Goal: Task Accomplishment & Management: Complete application form

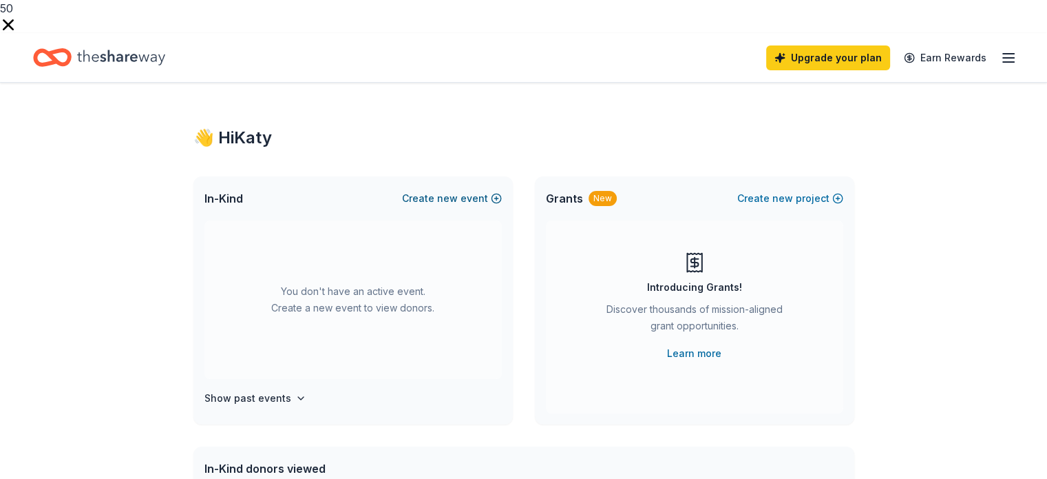
click at [446, 190] on span "new" at bounding box center [447, 198] width 21 height 17
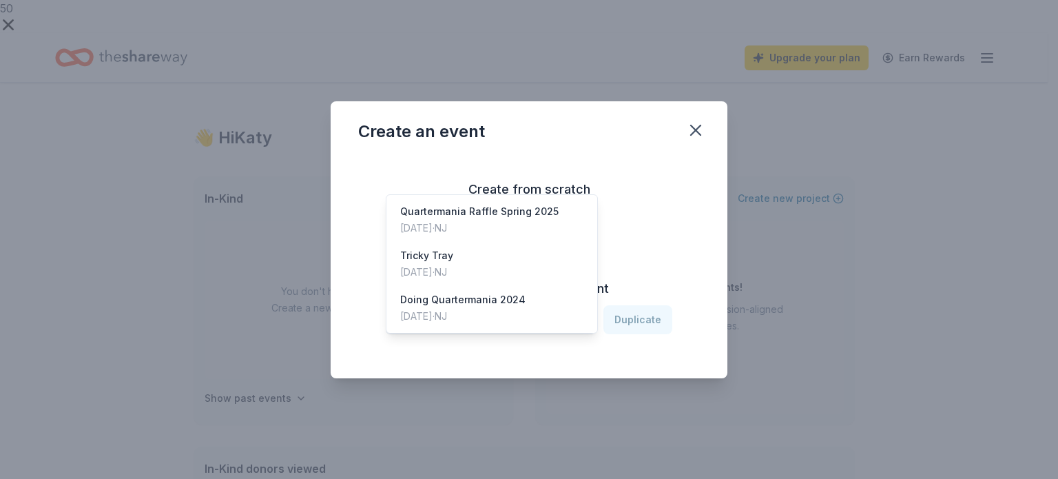
click at [557, 322] on span "Select an event" at bounding box center [481, 319] width 172 height 17
click at [515, 203] on div "Quartermania Raffle Spring 2025" at bounding box center [479, 211] width 158 height 17
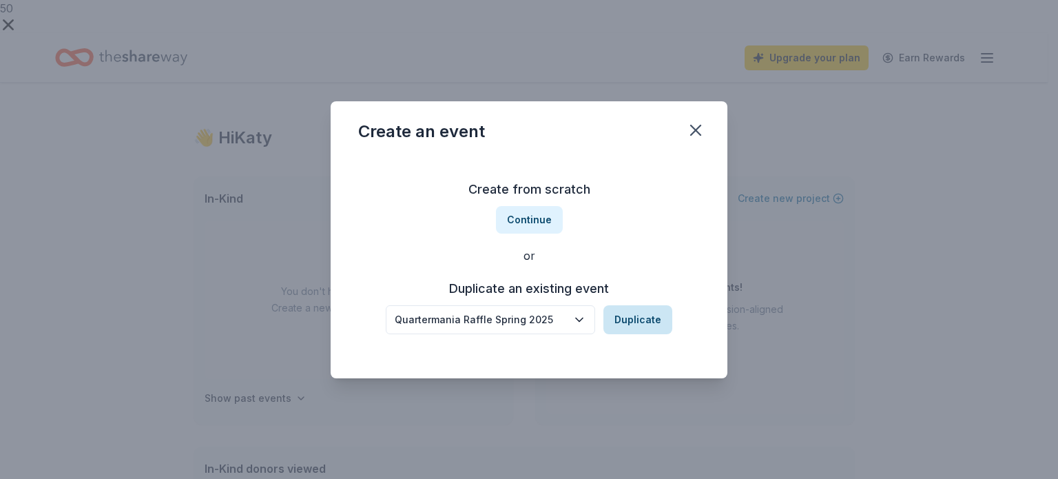
click at [633, 316] on button "Duplicate" at bounding box center [637, 319] width 69 height 29
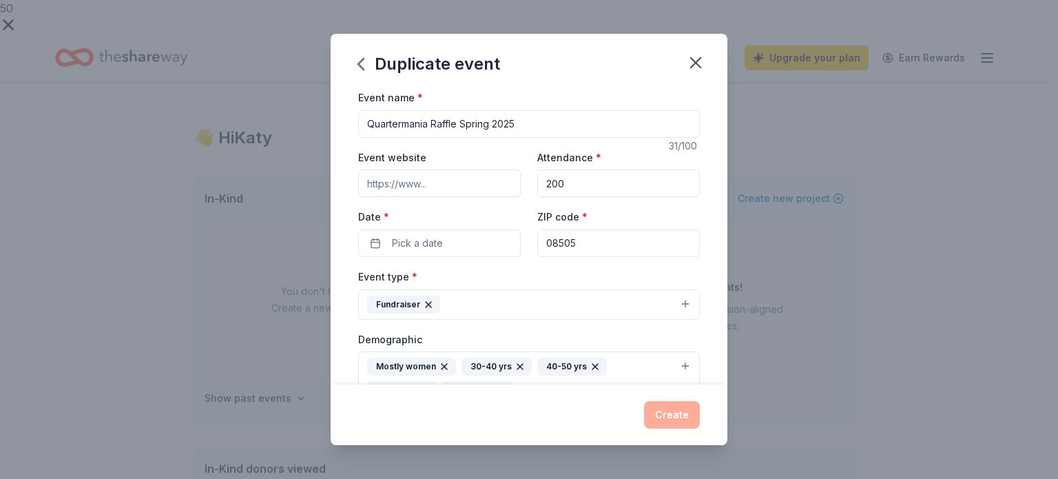
drag, startPoint x: 530, startPoint y: 123, endPoint x: 468, endPoint y: 85, distance: 72.0
click at [461, 122] on input "Quartermania Raffle Spring 2025" at bounding box center [529, 124] width 342 height 28
type input "Quartermania Raffle Fall 2025"
click at [441, 242] on span "Pick a date" at bounding box center [417, 243] width 51 height 17
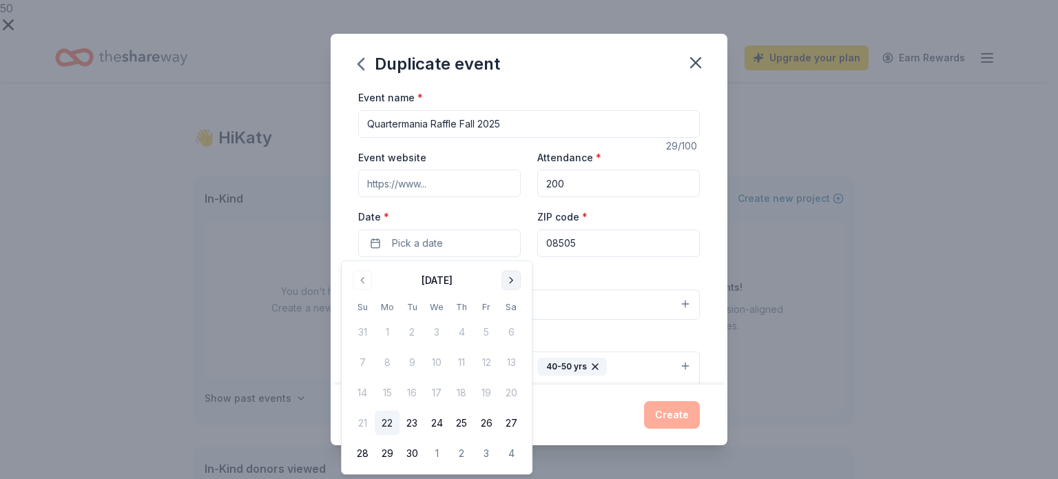
click at [510, 281] on button "Go to next month" at bounding box center [510, 280] width 19 height 19
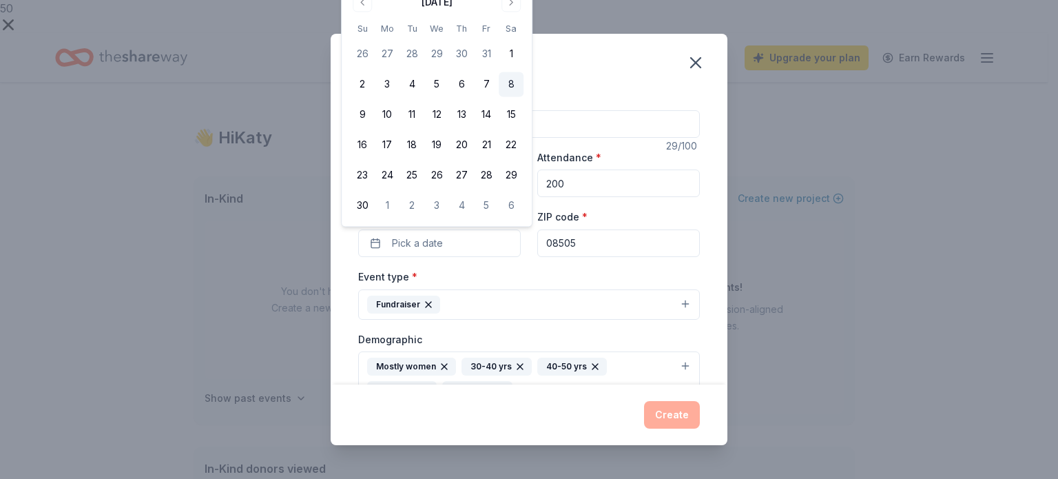
click at [510, 84] on button "8" at bounding box center [511, 84] width 25 height 25
click at [536, 267] on div "Event name * Quartermania Raffle Fall 2025 29 /100 Event website Attendance * 2…" at bounding box center [529, 420] width 342 height 662
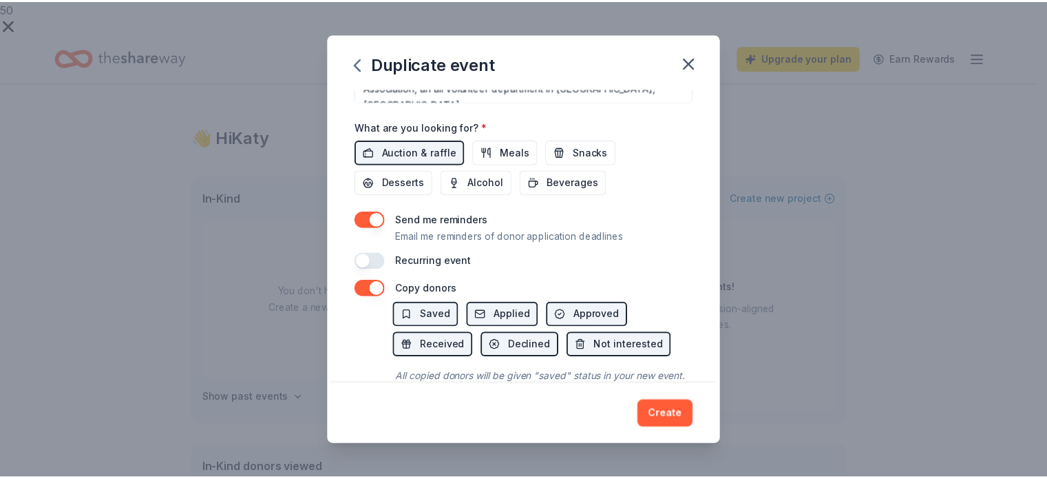
scroll to position [539, 0]
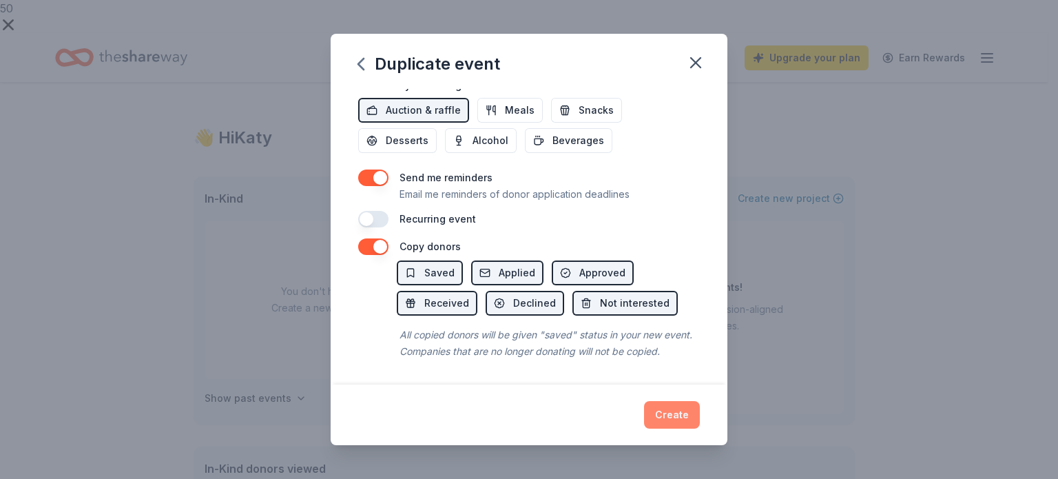
click at [674, 414] on button "Create" at bounding box center [672, 415] width 56 height 28
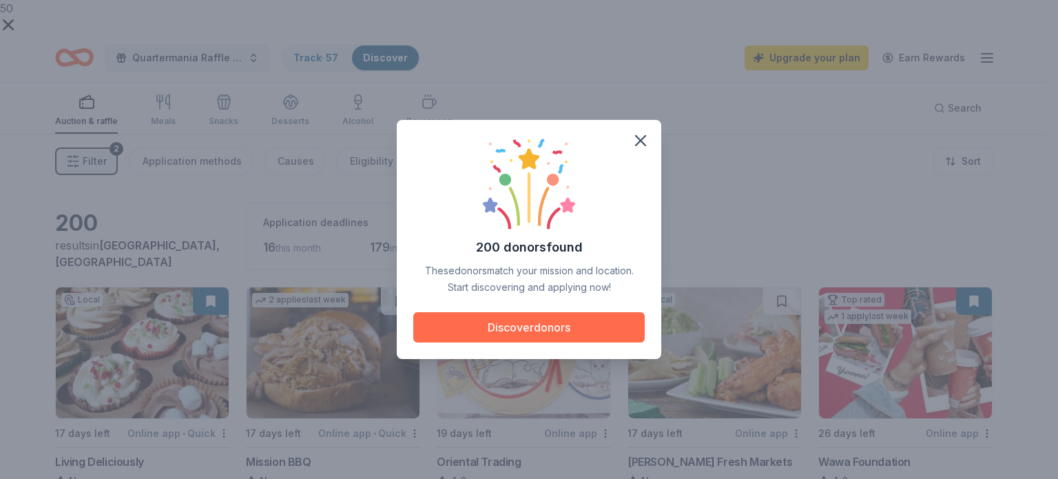
click at [560, 324] on button "Discover donors" at bounding box center [528, 327] width 231 height 30
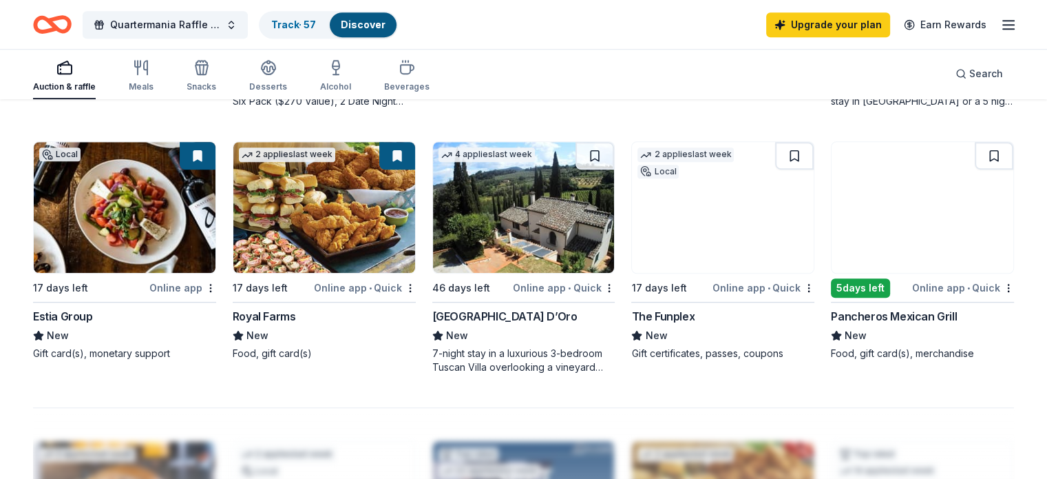
scroll to position [964, 0]
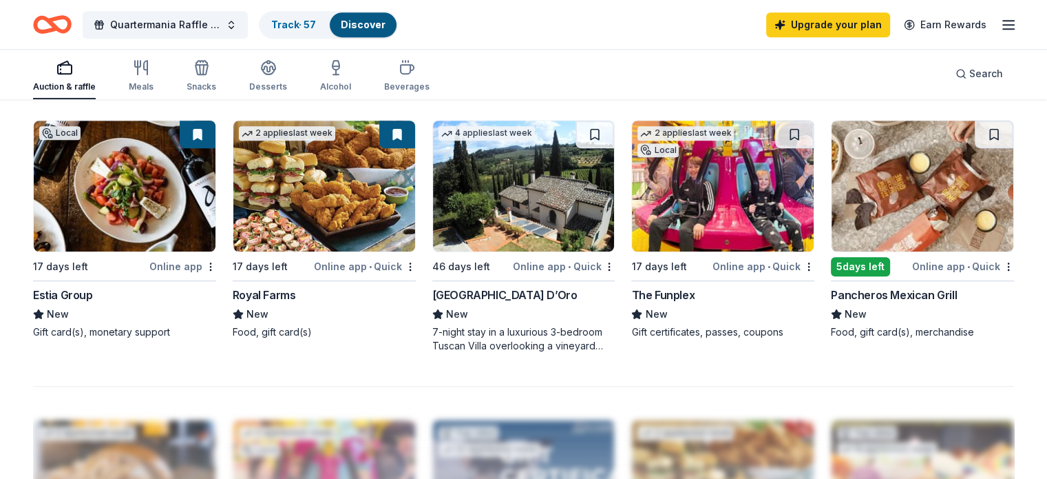
click at [671, 286] on div "The Funplex" at bounding box center [662, 294] width 63 height 17
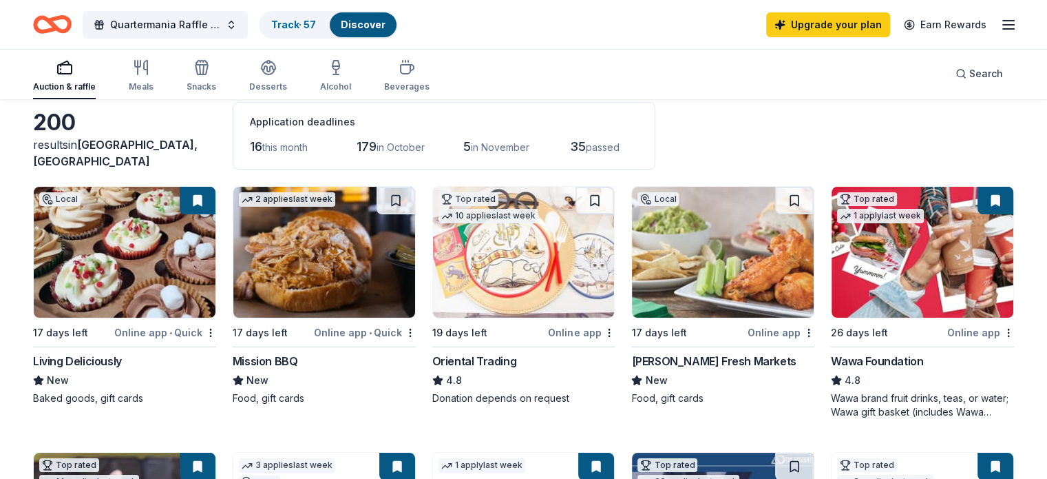
scroll to position [0, 0]
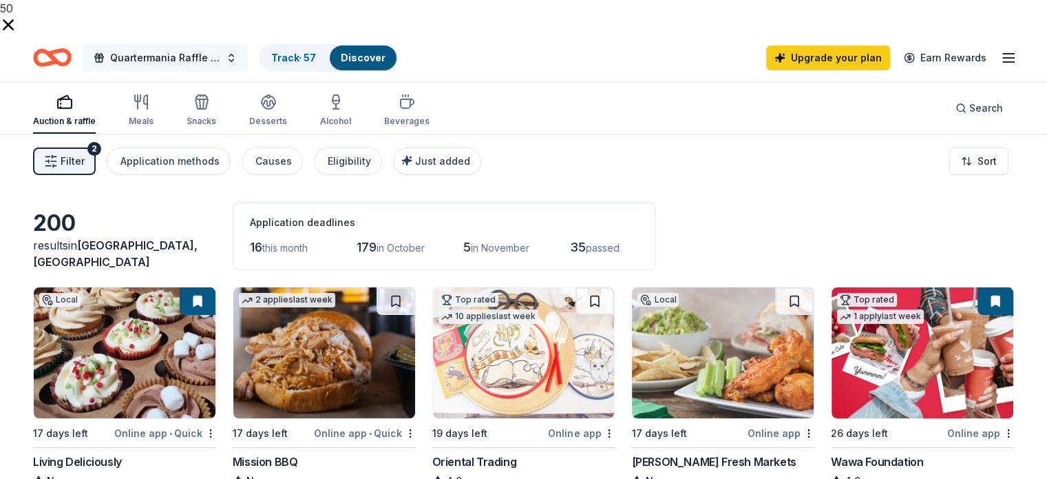
click at [193, 50] on span "Quartermania Raffle Fall 2025" at bounding box center [165, 58] width 110 height 17
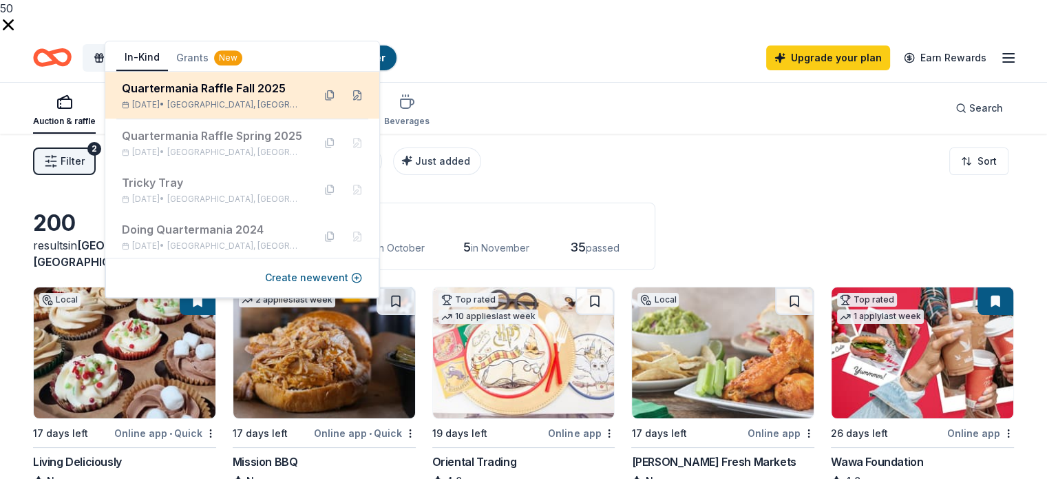
click at [187, 93] on div "Quartermania Raffle Fall 2025" at bounding box center [212, 88] width 180 height 17
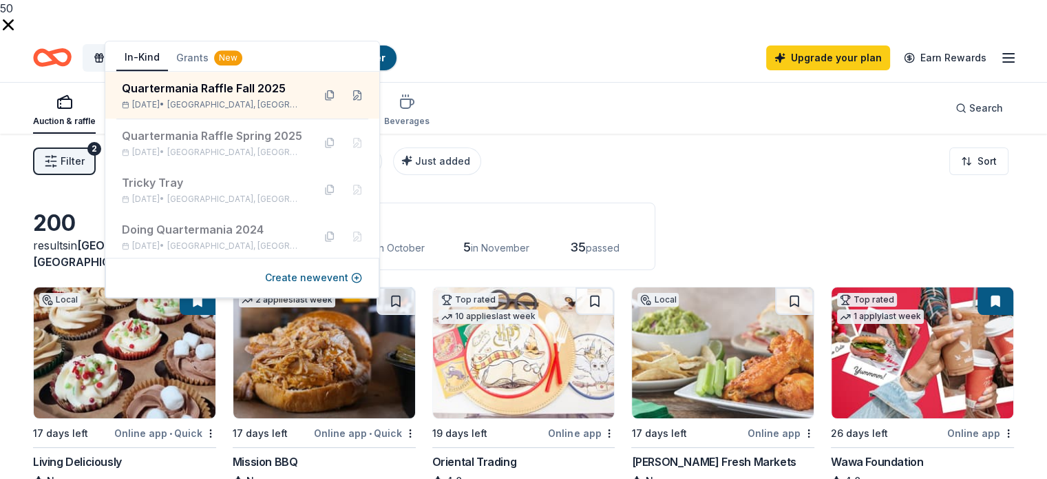
click at [523, 41] on div "Quartermania Raffle Fall 2025 Track · 57 Discover Upgrade your plan Earn Rewards" at bounding box center [523, 57] width 981 height 32
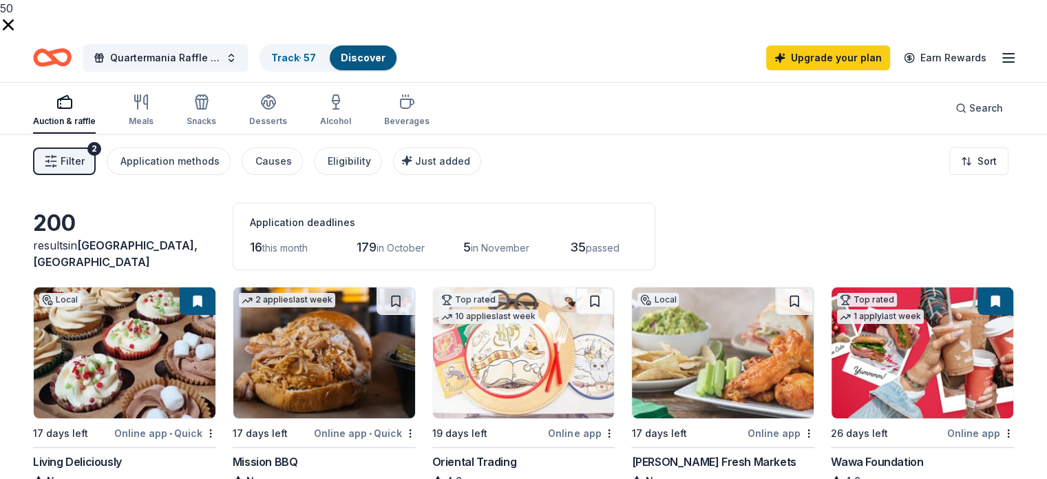
click at [1001, 50] on icon "button" at bounding box center [1009, 58] width 17 height 17
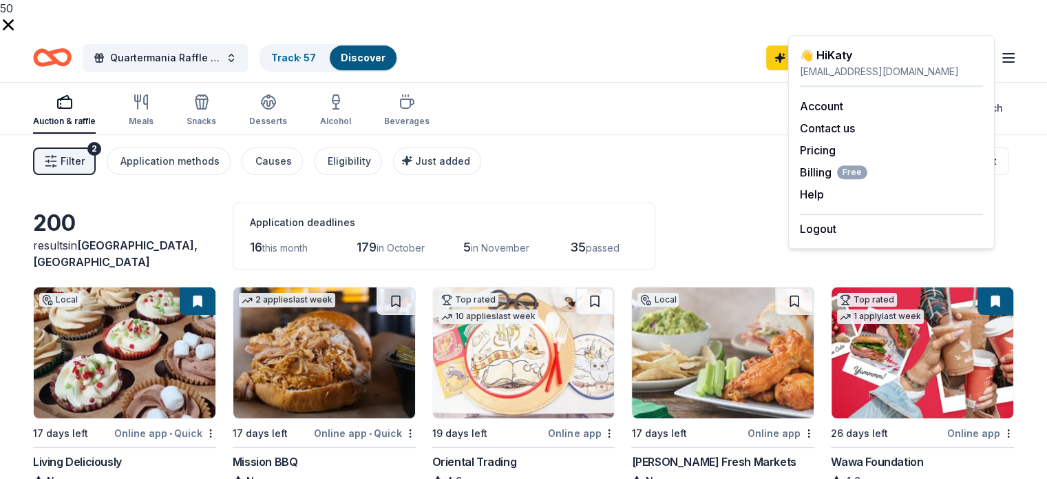
click at [1001, 50] on icon "button" at bounding box center [1009, 58] width 17 height 17
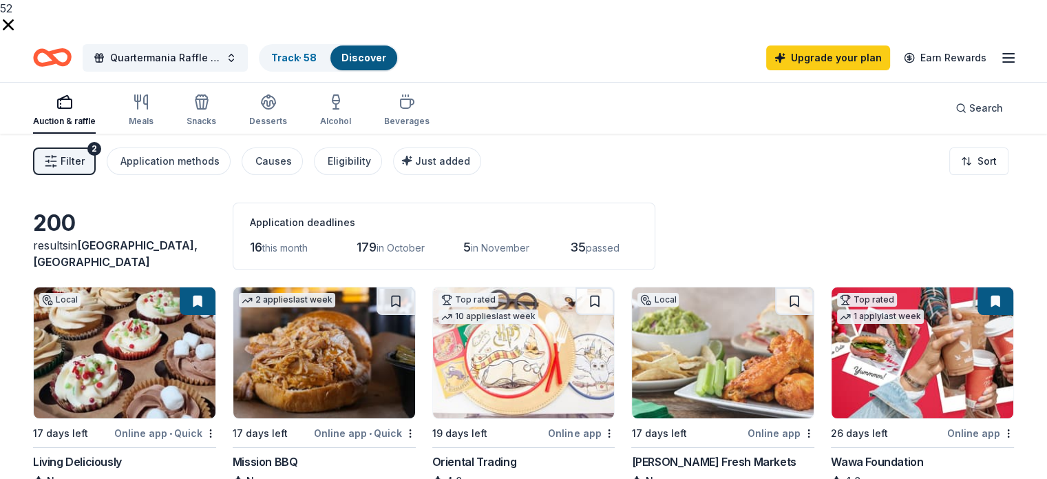
click at [904, 341] on img at bounding box center [923, 352] width 182 height 131
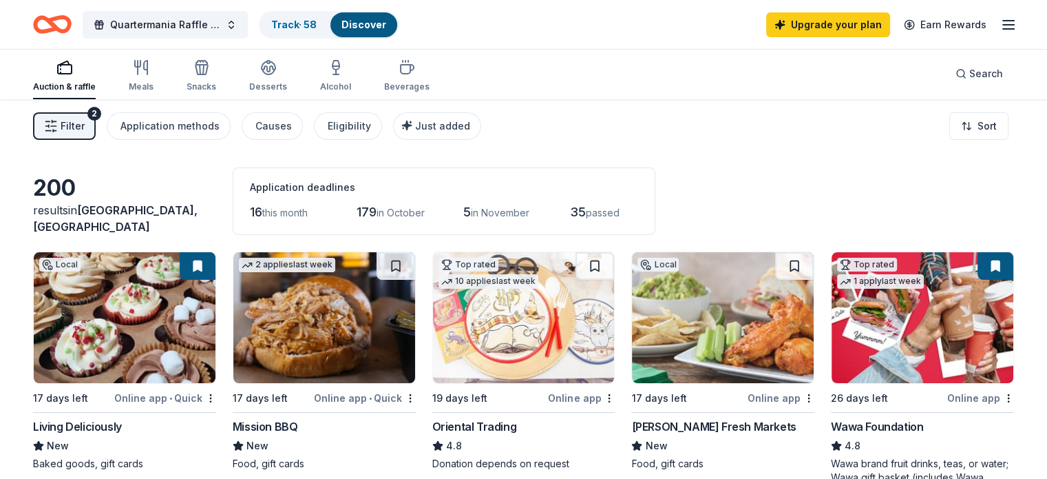
scroll to position [69, 0]
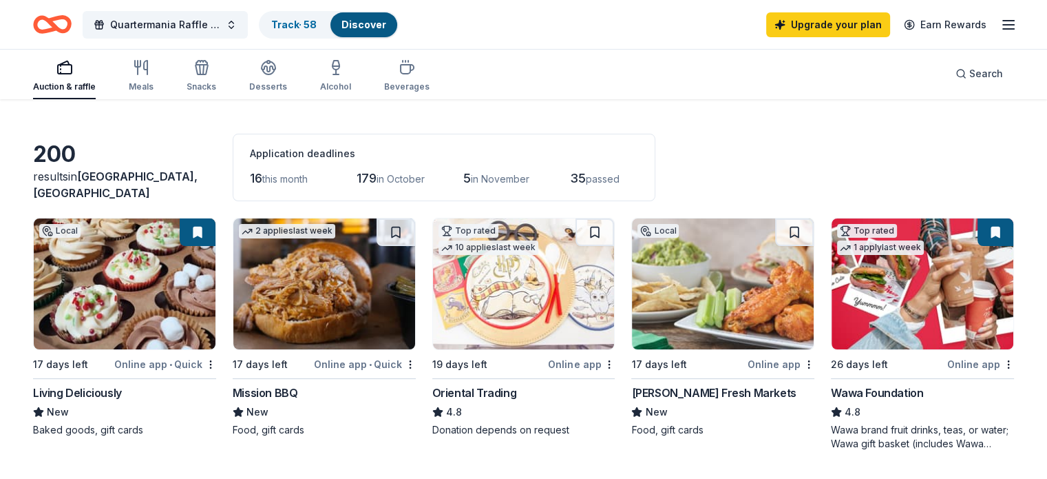
click at [297, 273] on img at bounding box center [324, 283] width 182 height 131
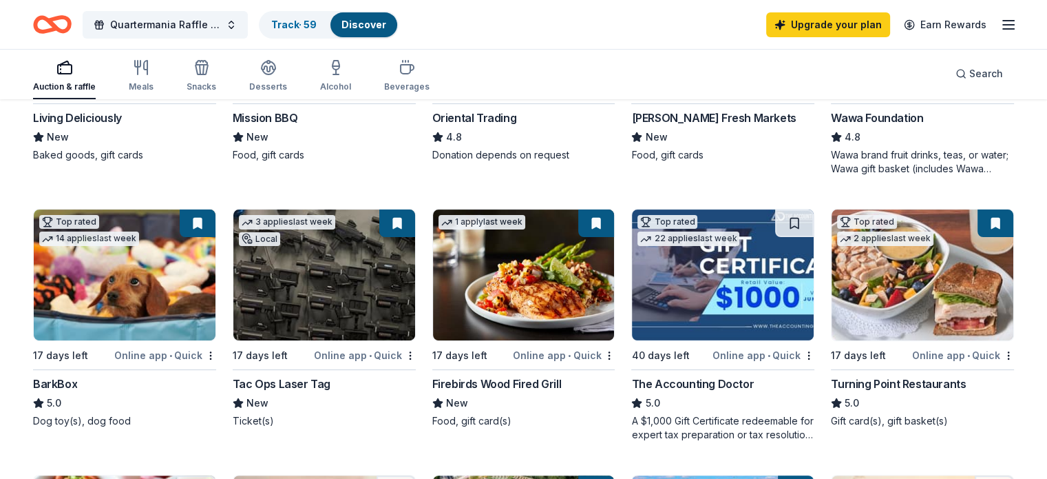
scroll to position [344, 0]
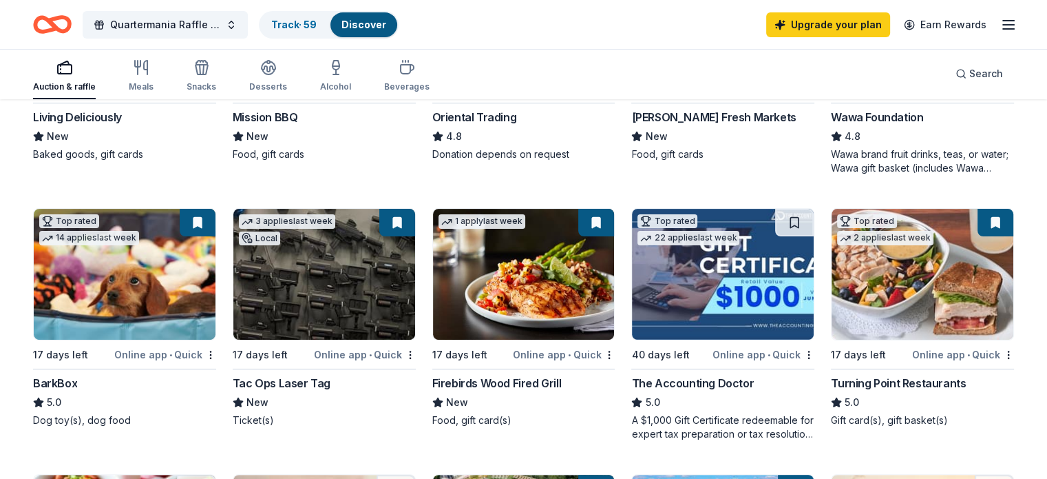
click at [311, 375] on div "Tac Ops Laser Tag" at bounding box center [282, 383] width 98 height 17
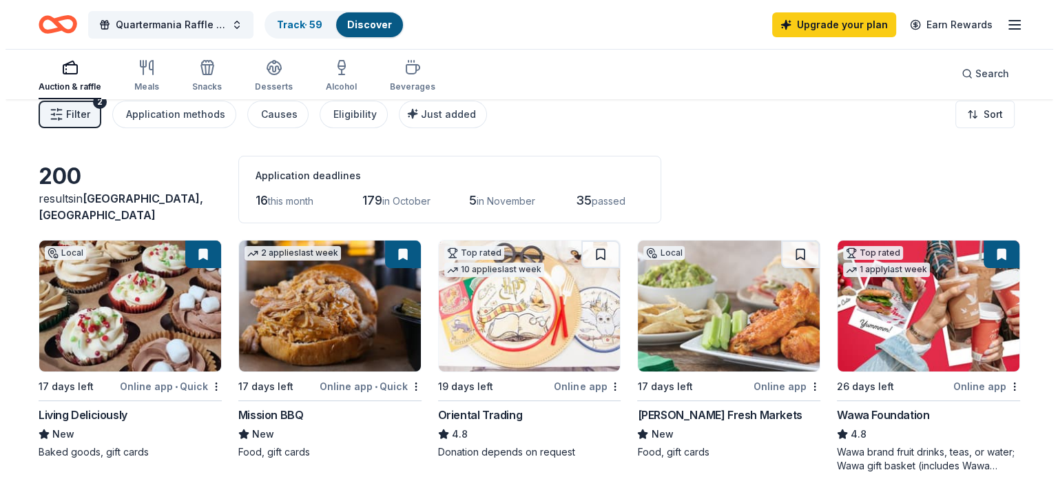
scroll to position [0, 0]
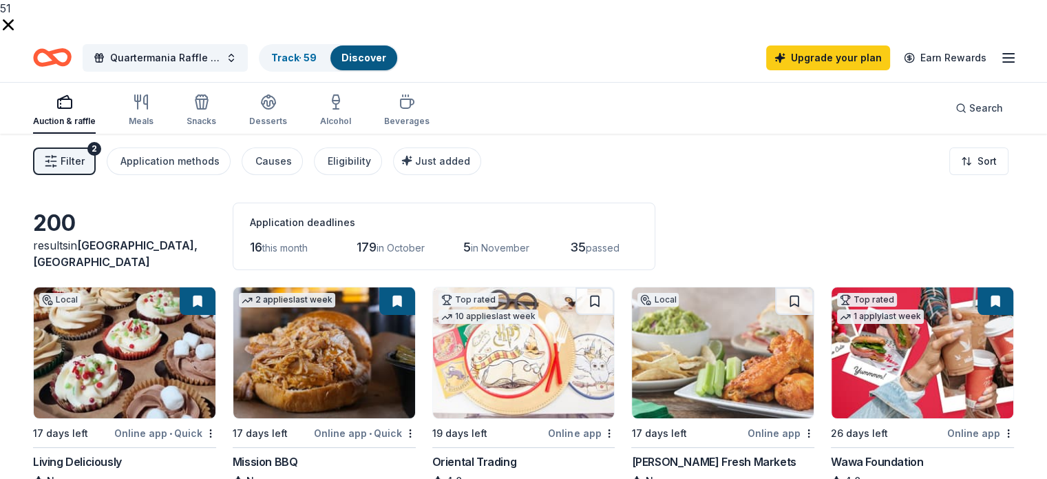
click at [85, 153] on span "Filter" at bounding box center [73, 161] width 24 height 17
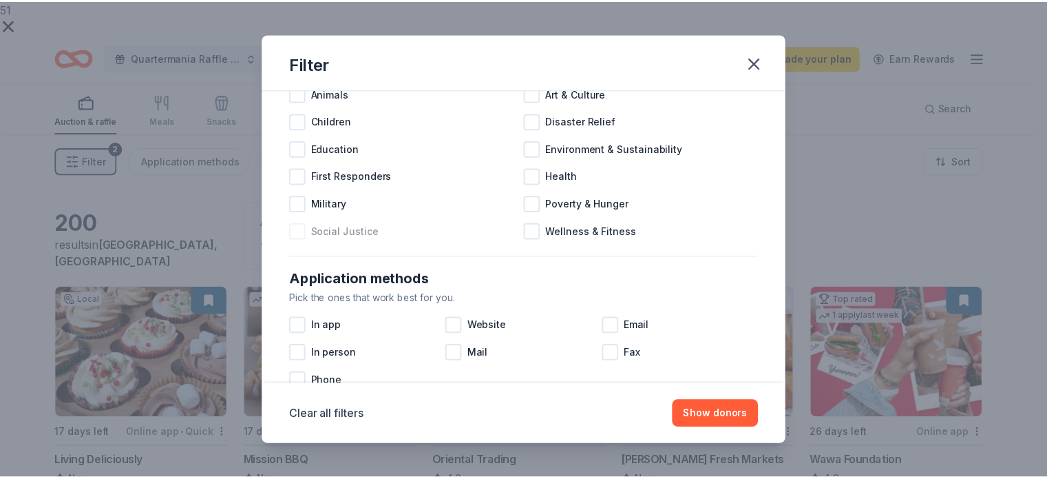
scroll to position [69, 0]
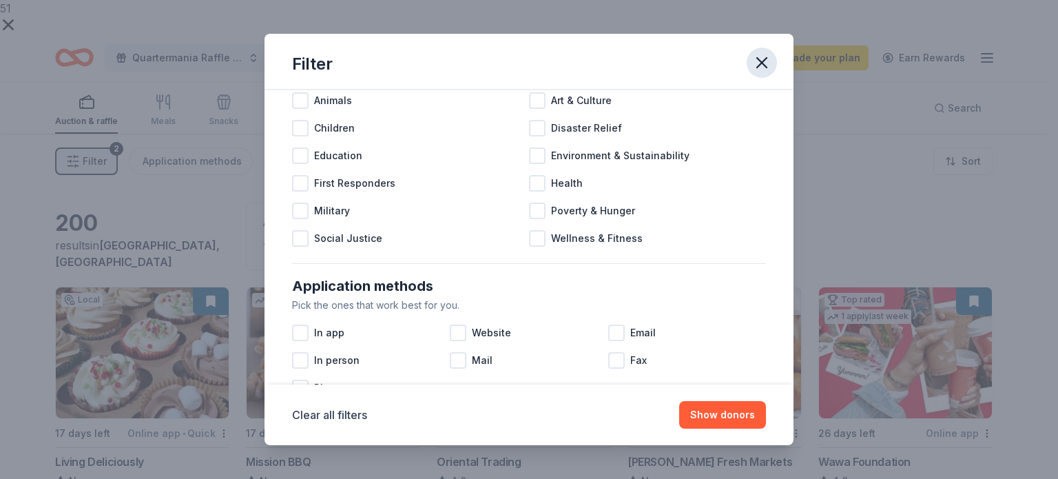
click at [768, 57] on icon "button" at bounding box center [761, 62] width 19 height 19
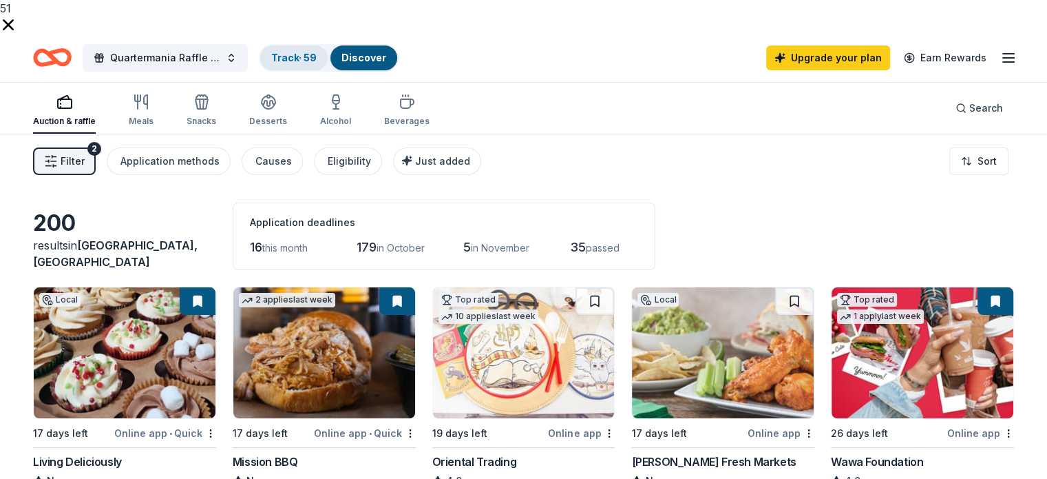
click at [317, 52] on link "Track · 59" at bounding box center [293, 58] width 45 height 12
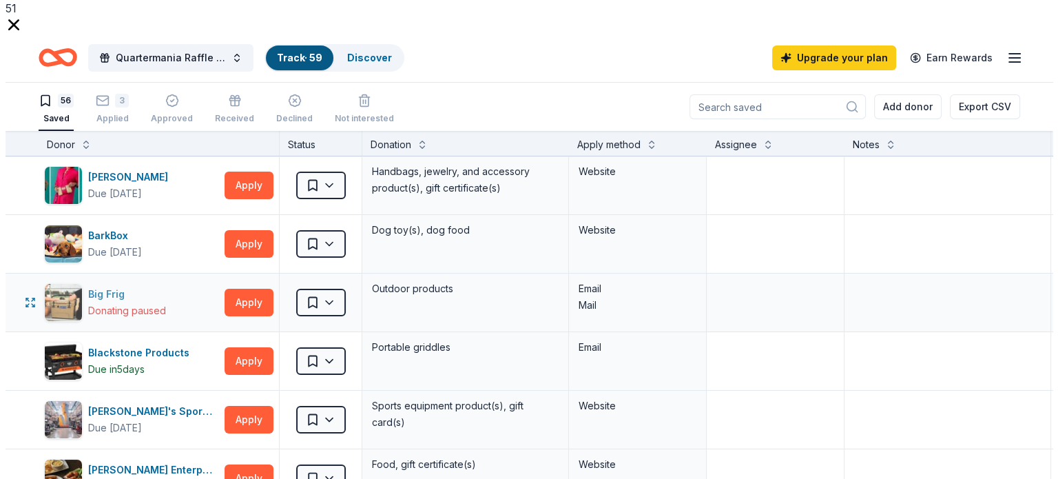
scroll to position [69, 0]
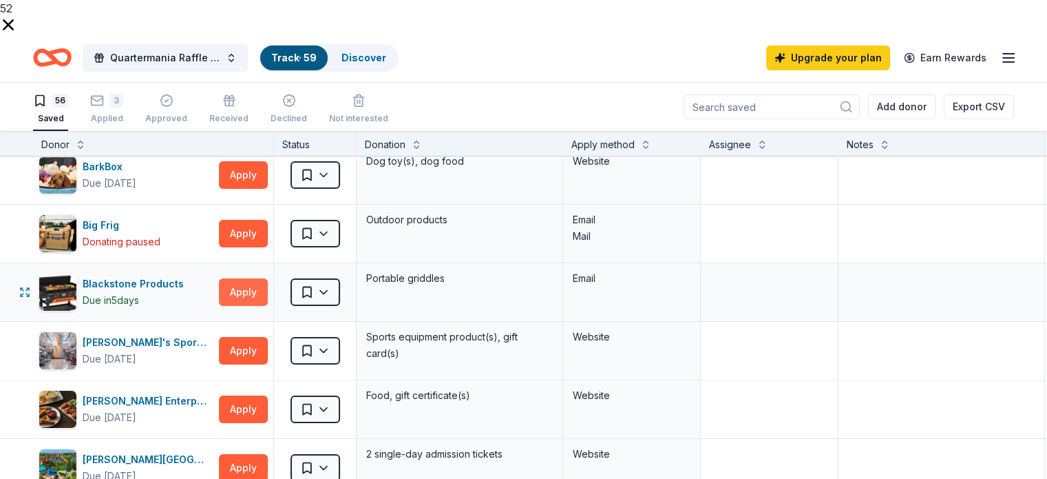
click at [266, 278] on button "Apply" at bounding box center [243, 292] width 49 height 28
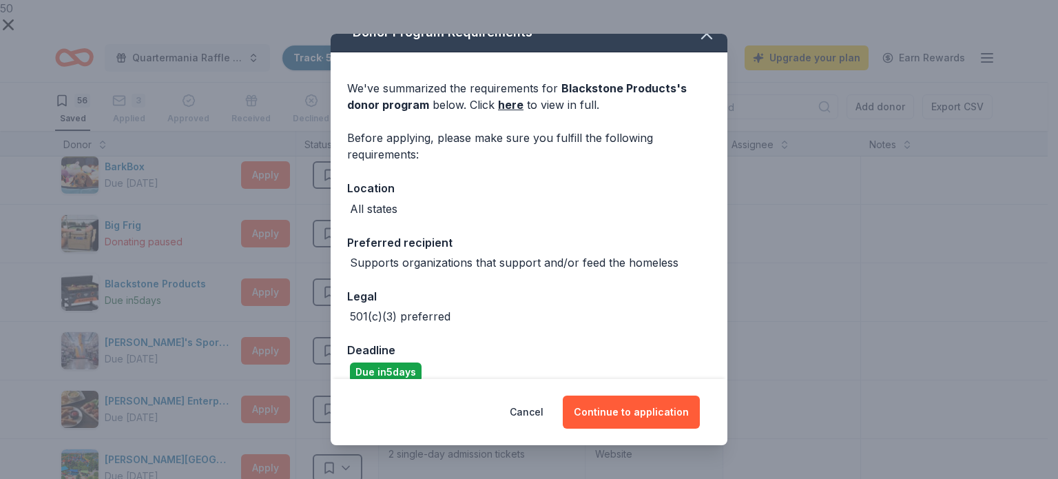
scroll to position [39, 0]
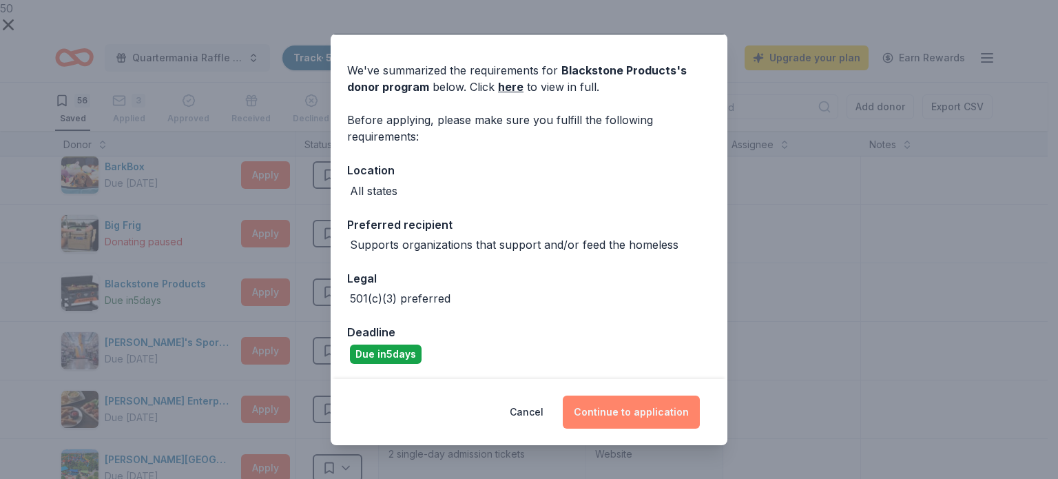
click at [645, 415] on button "Continue to application" at bounding box center [631, 411] width 137 height 33
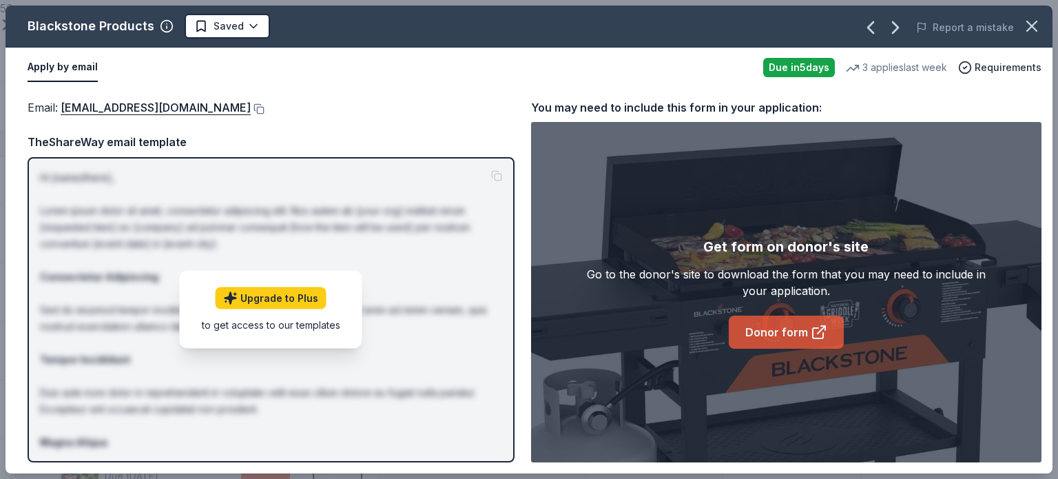
click at [796, 331] on link "Donor form" at bounding box center [786, 331] width 115 height 33
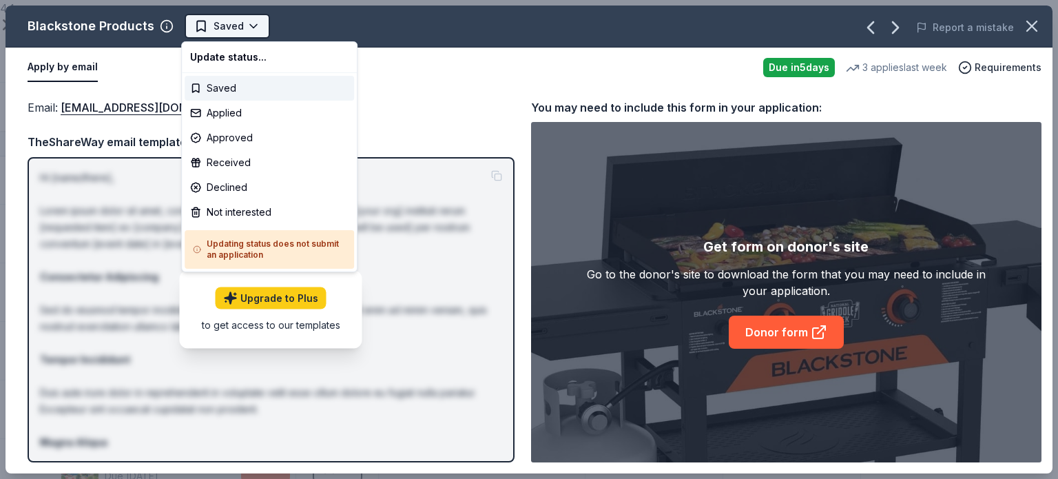
click at [230, 25] on html "44 Quartermania Raffle Fall 2025 Track · 59 Discover Upgrade your plan Earn Rew…" at bounding box center [529, 239] width 1058 height 479
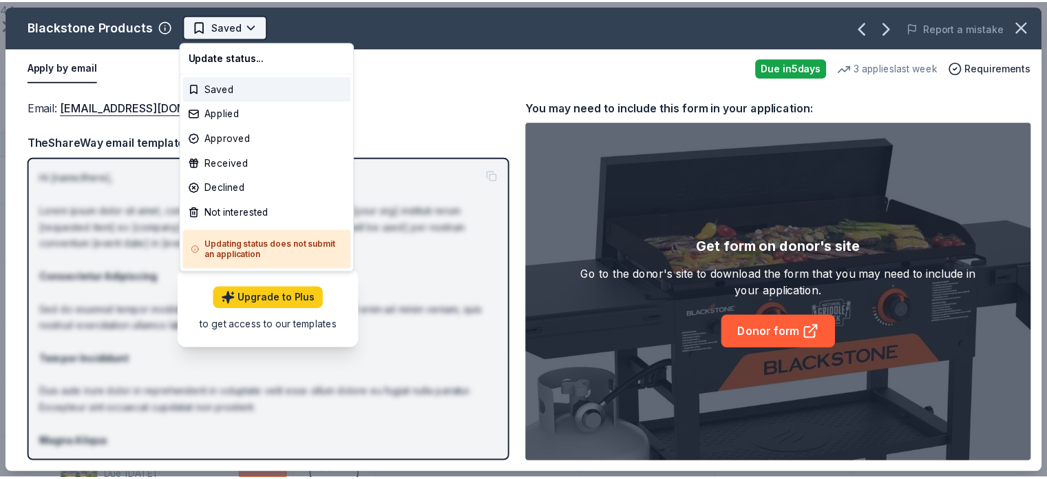
scroll to position [0, 0]
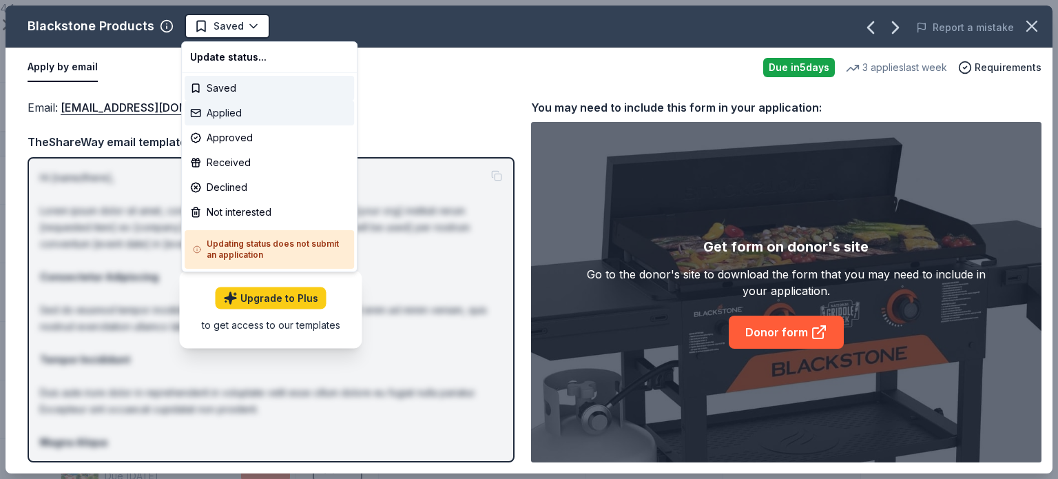
click at [223, 112] on div "Applied" at bounding box center [269, 113] width 169 height 25
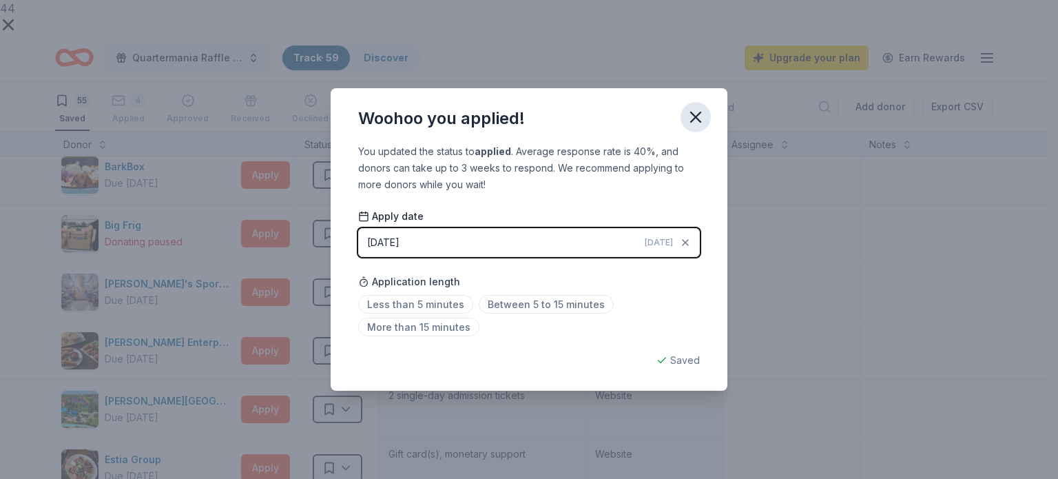
click at [698, 116] on icon "button" at bounding box center [695, 116] width 19 height 19
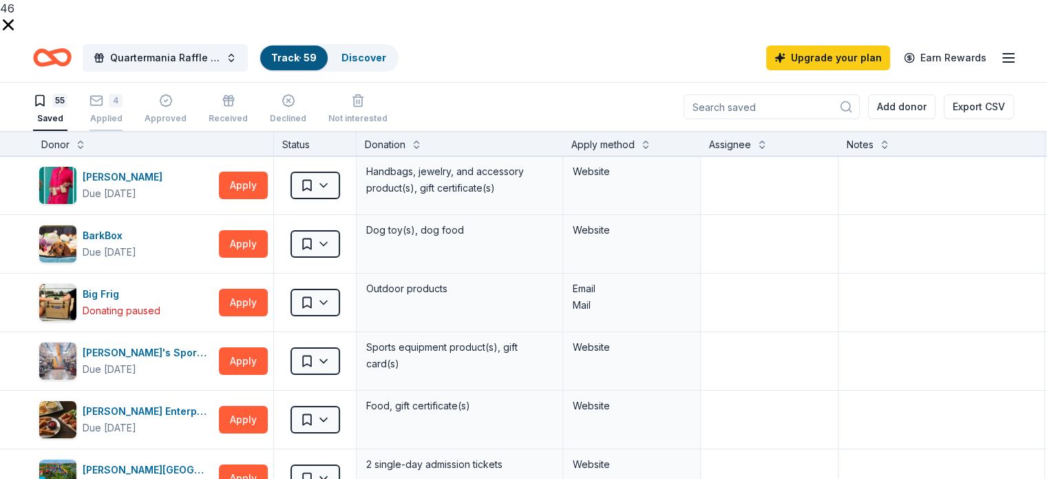
click at [103, 94] on icon "button" at bounding box center [97, 101] width 14 height 14
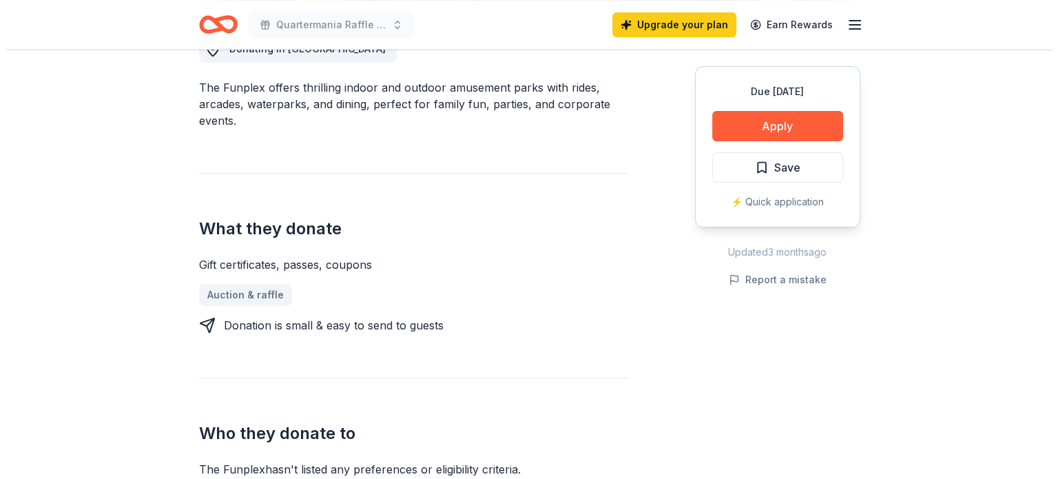
scroll to position [413, 0]
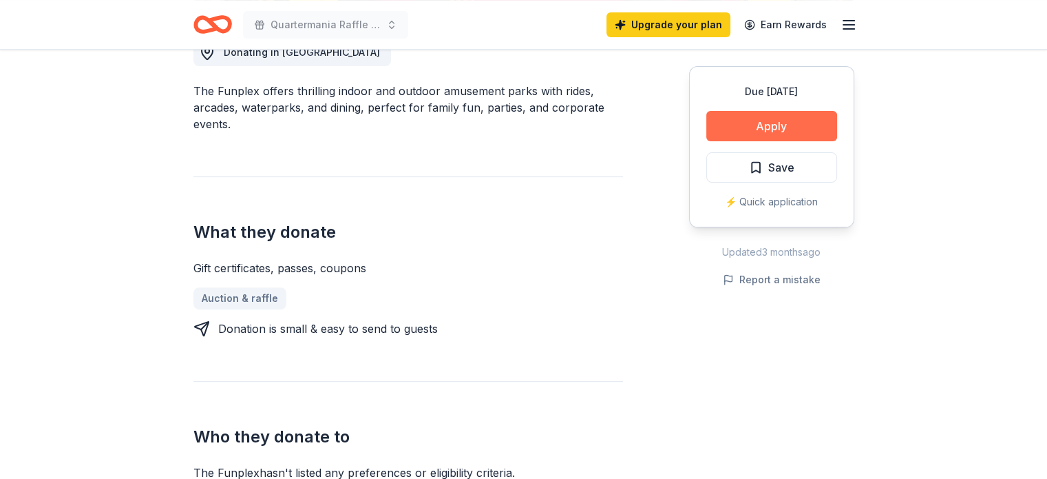
click at [743, 123] on button "Apply" at bounding box center [772, 126] width 131 height 30
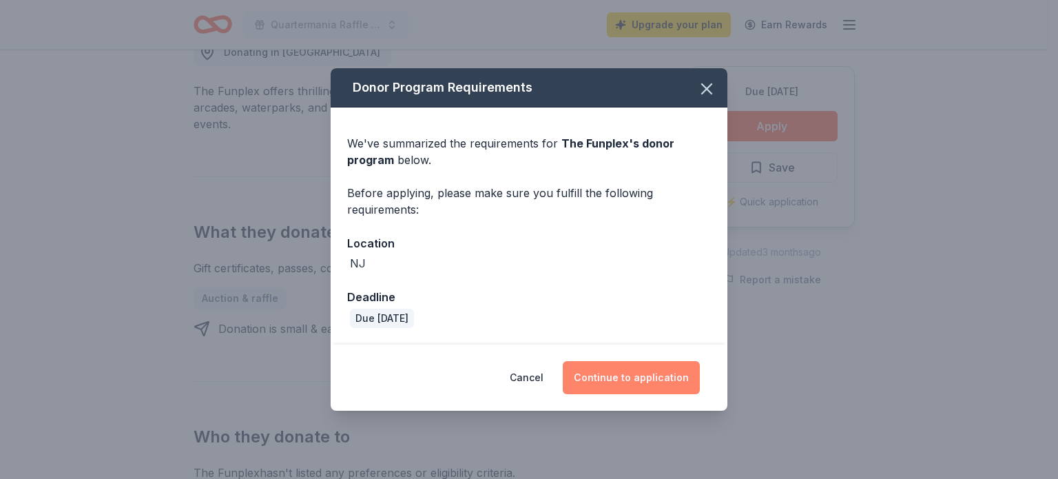
click at [634, 380] on button "Continue to application" at bounding box center [631, 377] width 137 height 33
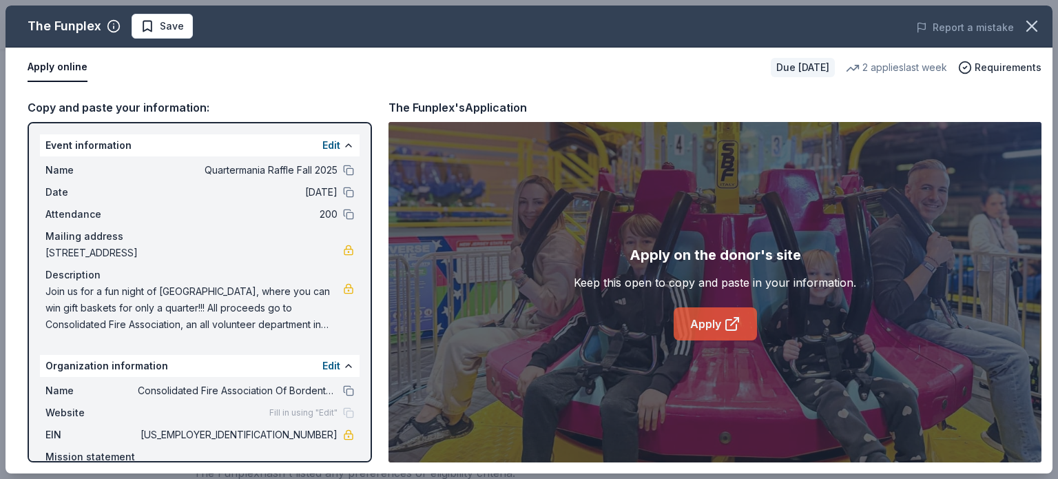
click at [711, 318] on link "Apply" at bounding box center [714, 323] width 83 height 33
click at [152, 25] on span "Save" at bounding box center [161, 26] width 43 height 17
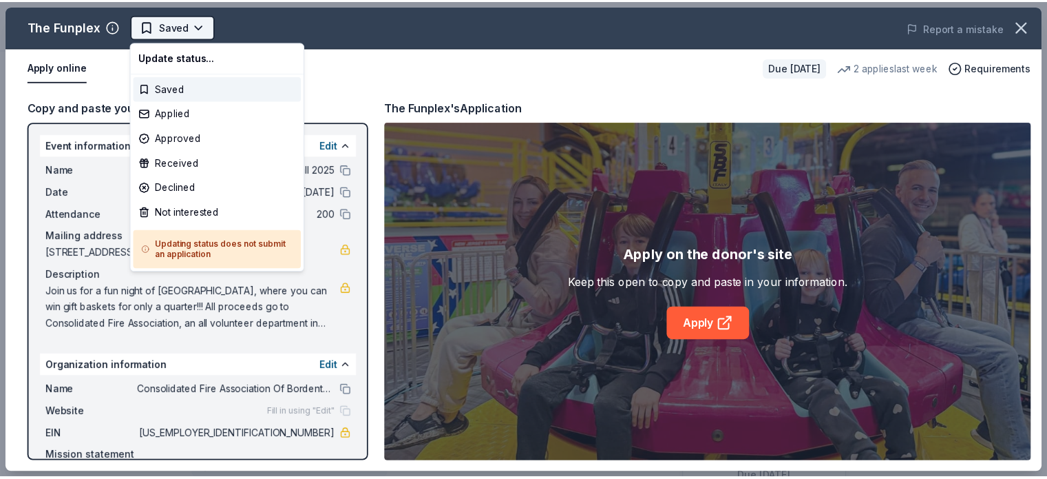
scroll to position [0, 0]
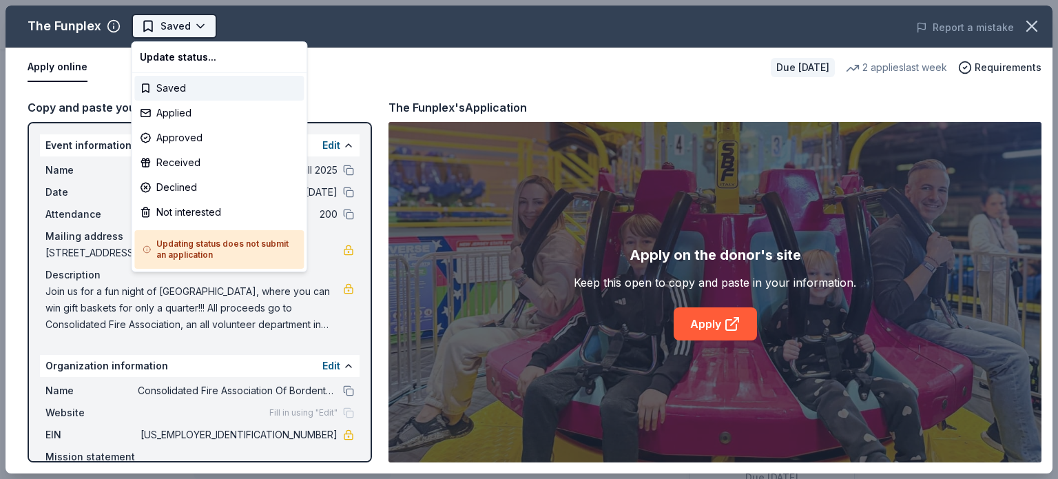
click at [156, 27] on html "Quartermania Raffle Fall 2025 Saved Apply Due in 17 days Share The Funplex New …" at bounding box center [529, 239] width 1058 height 479
click at [149, 112] on div "Applied" at bounding box center [218, 113] width 169 height 25
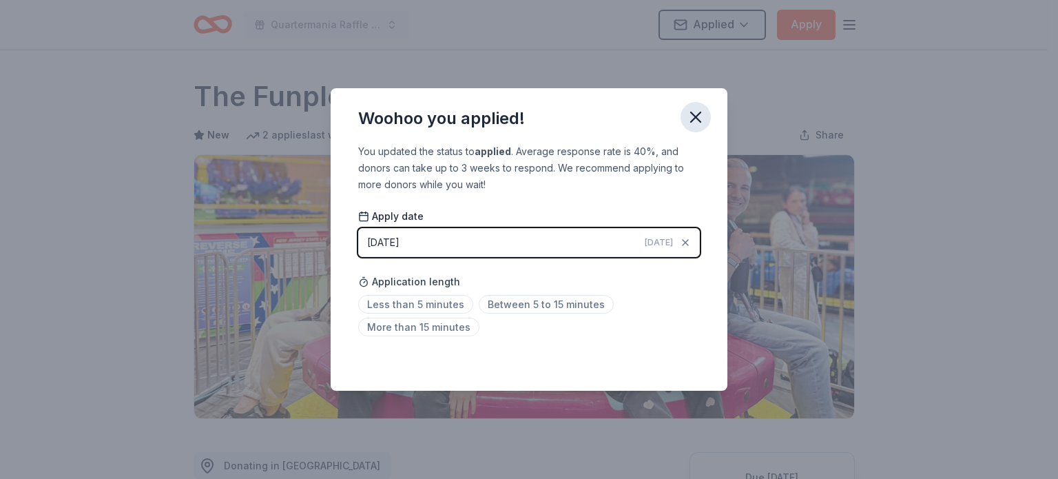
click at [696, 112] on icon "button" at bounding box center [695, 116] width 19 height 19
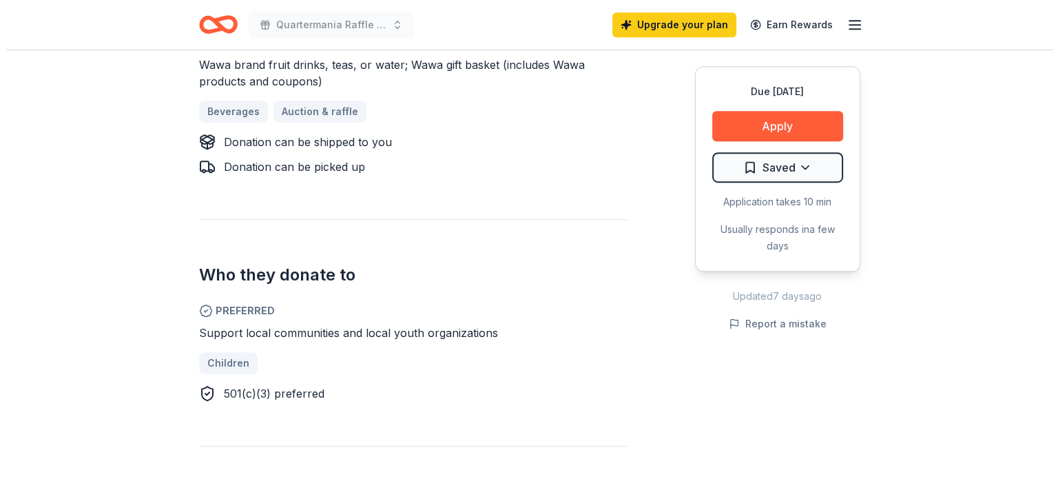
scroll to position [689, 0]
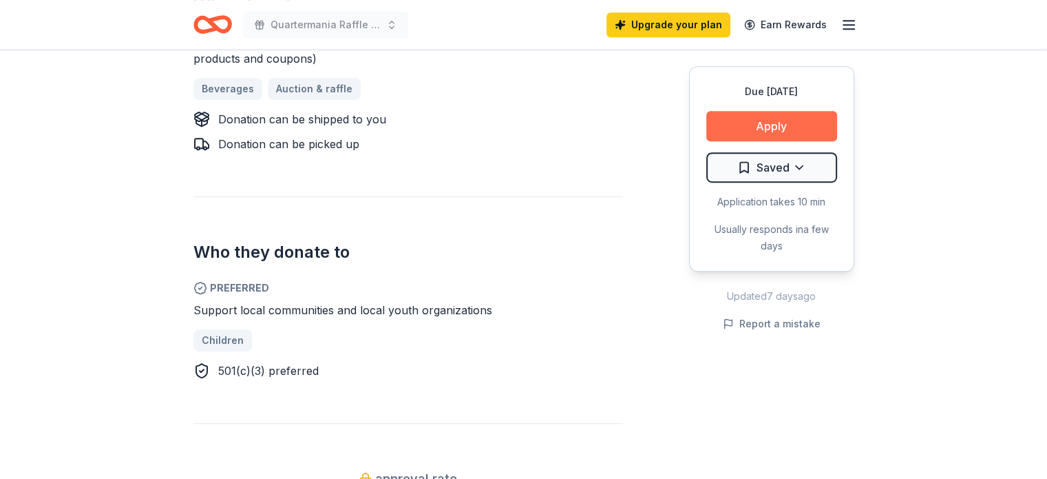
click at [745, 125] on button "Apply" at bounding box center [772, 126] width 131 height 30
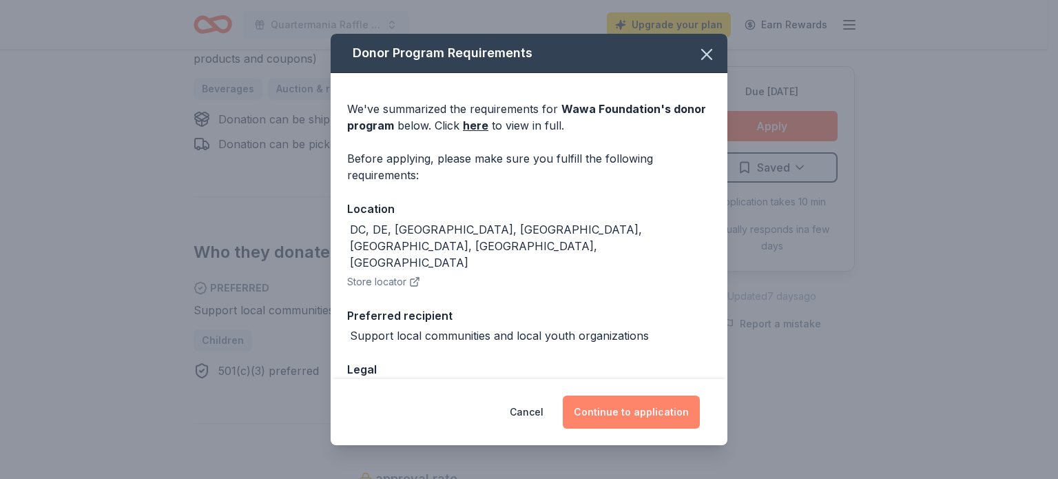
click at [629, 408] on button "Continue to application" at bounding box center [631, 411] width 137 height 33
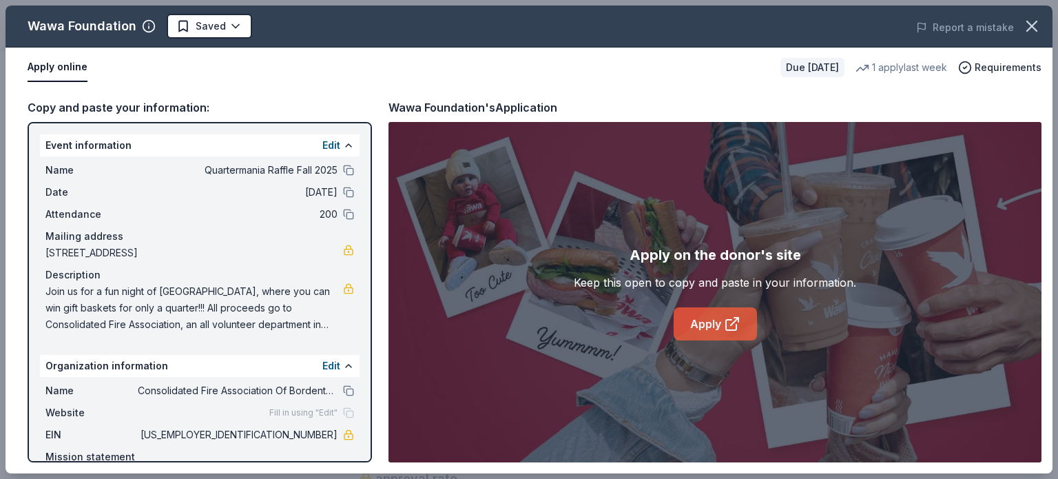
click at [724, 322] on icon at bounding box center [732, 323] width 17 height 17
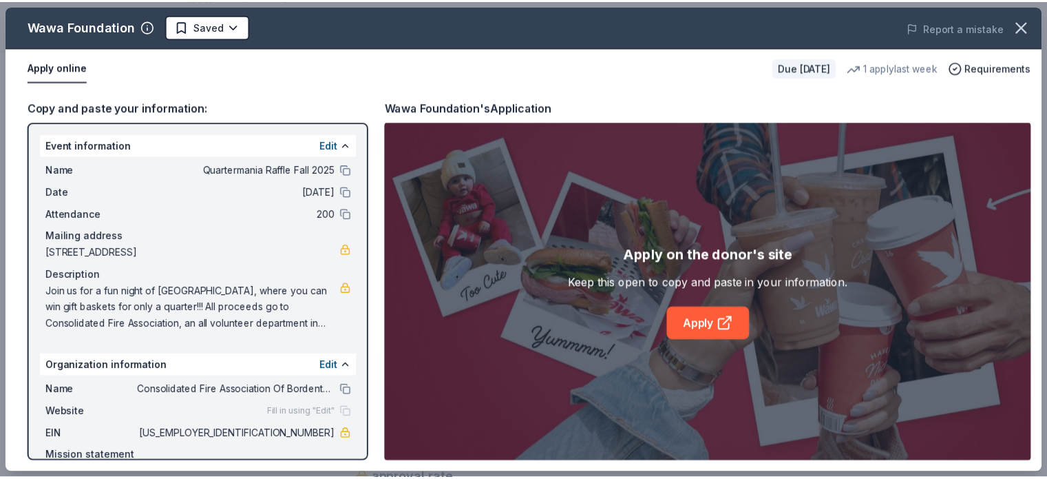
scroll to position [0, 0]
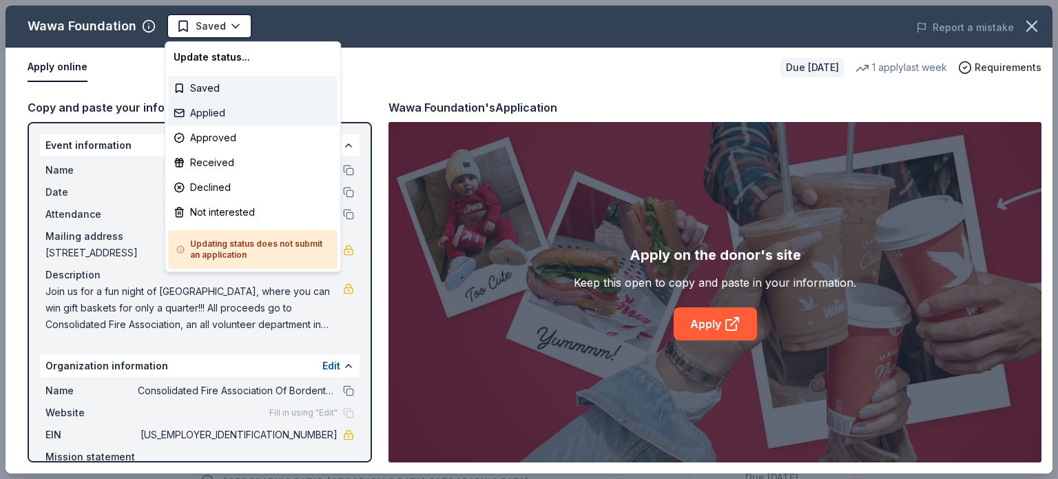
click at [205, 112] on div "Applied" at bounding box center [252, 113] width 169 height 25
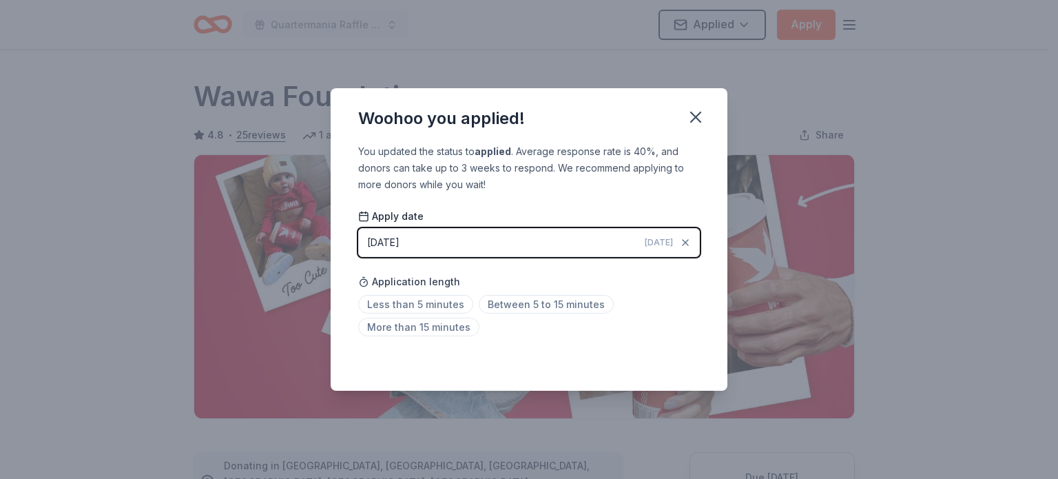
drag, startPoint x: 694, startPoint y: 115, endPoint x: 742, endPoint y: 67, distance: 67.2
click at [694, 114] on icon "button" at bounding box center [695, 116] width 19 height 19
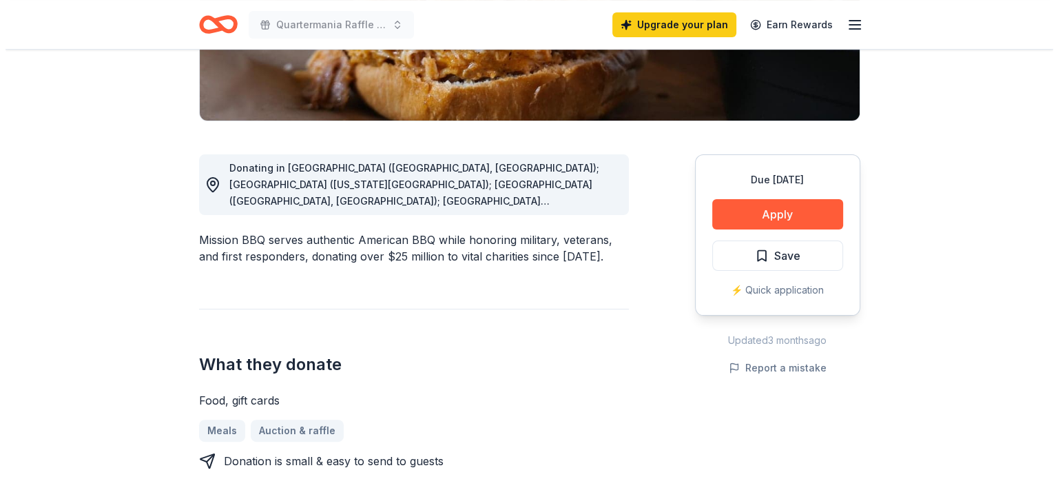
scroll to position [275, 0]
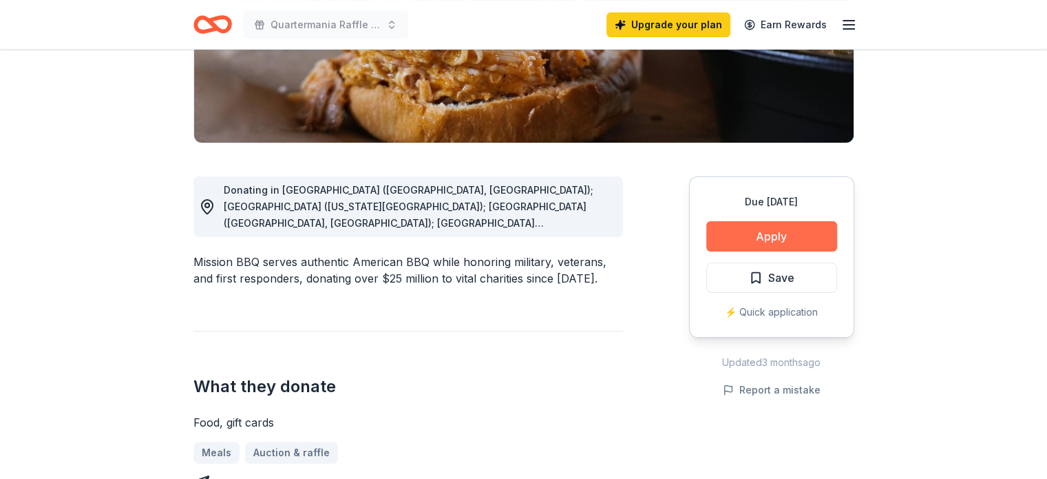
click at [759, 239] on button "Apply" at bounding box center [772, 236] width 131 height 30
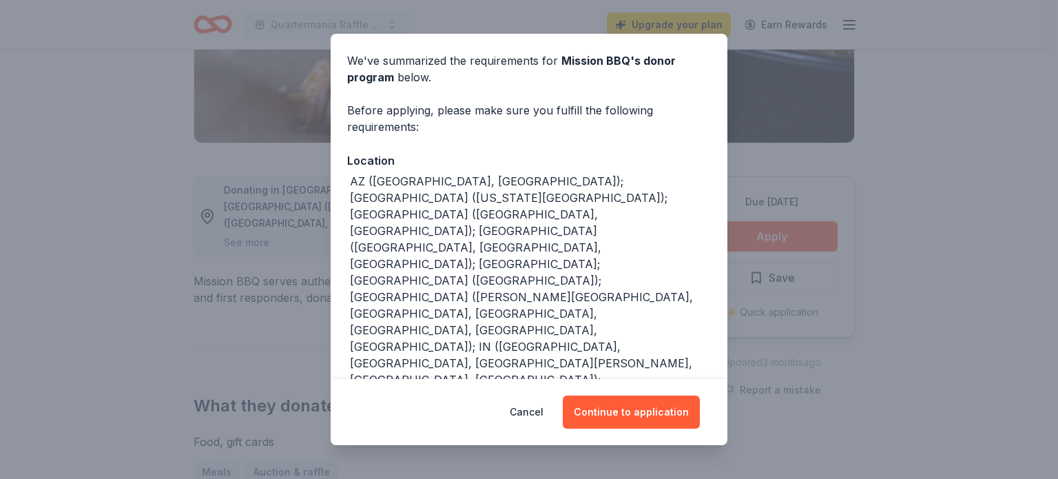
scroll to position [69, 0]
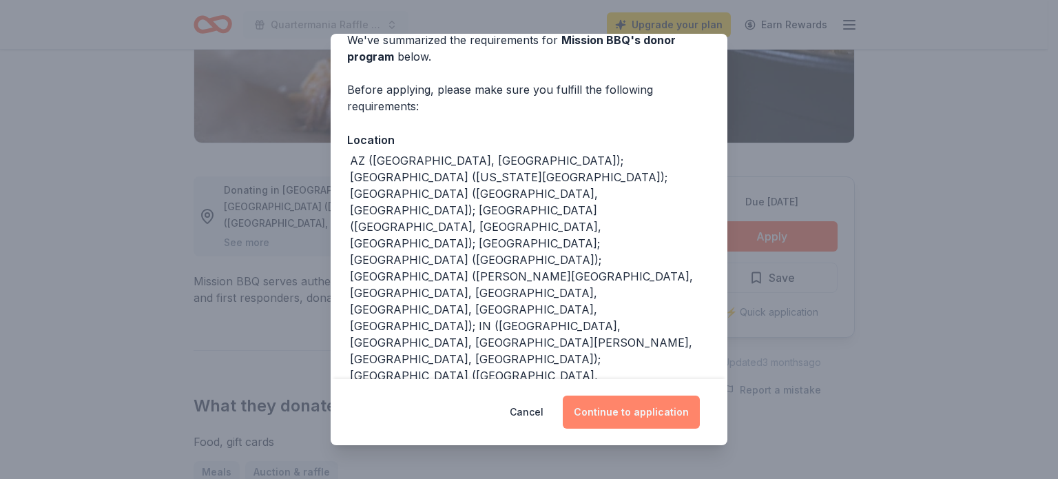
click at [626, 407] on button "Continue to application" at bounding box center [631, 411] width 137 height 33
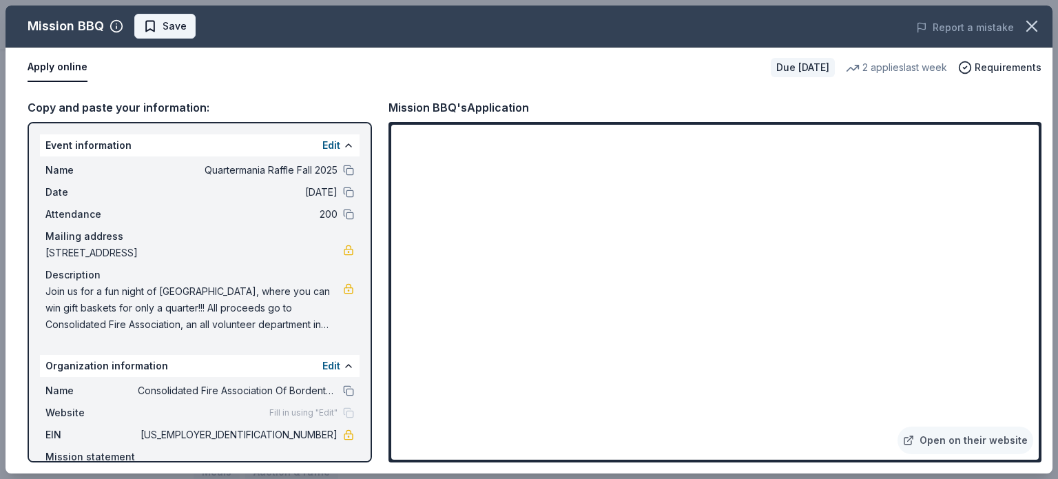
click at [163, 27] on span "Save" at bounding box center [175, 26] width 24 height 17
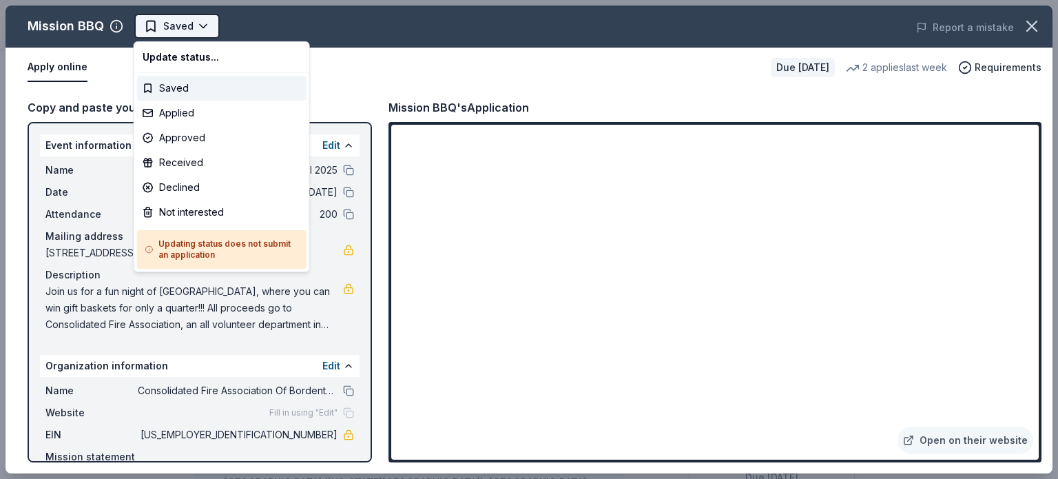
click at [158, 22] on html "Quartermania Raffle Fall 2025 Saved Apply Due in 17 days Share Mission BBQ New …" at bounding box center [529, 239] width 1058 height 479
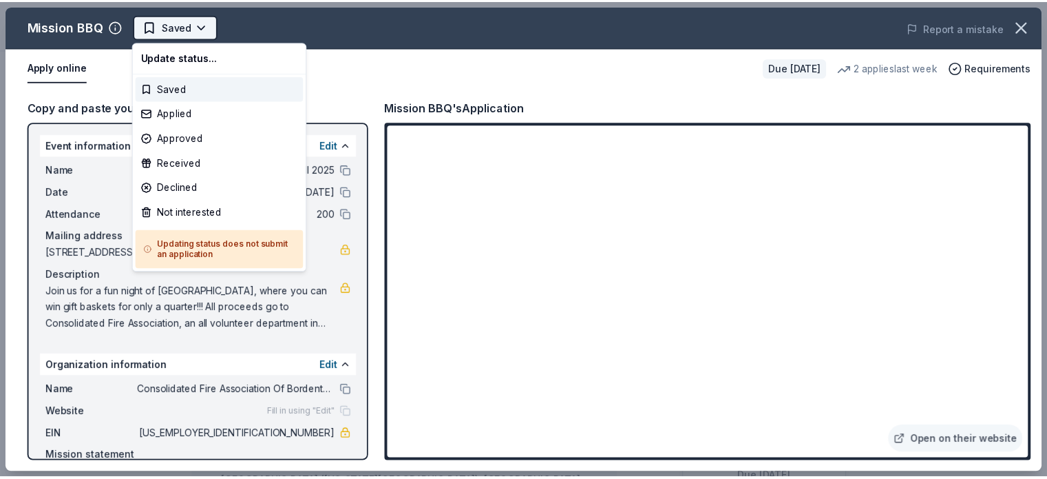
scroll to position [0, 0]
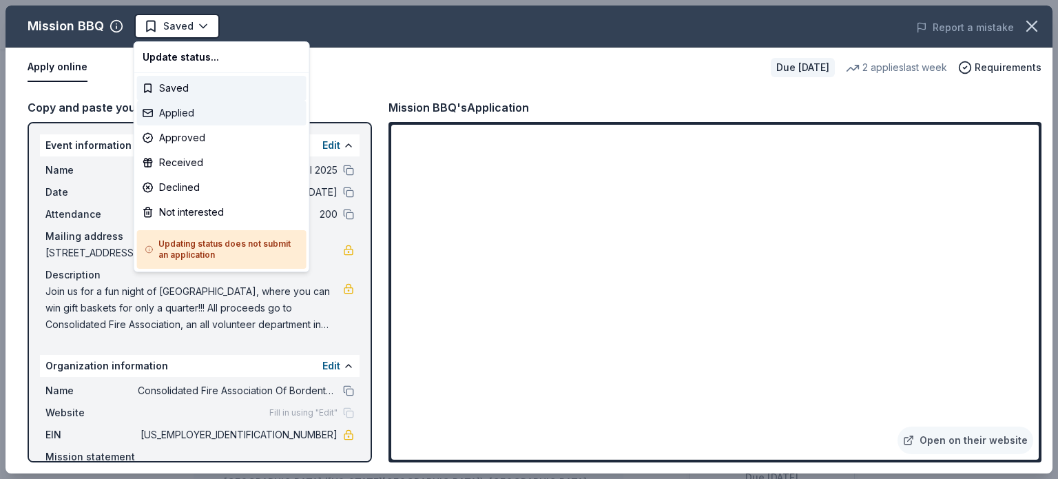
click at [160, 114] on div "Applied" at bounding box center [221, 113] width 169 height 25
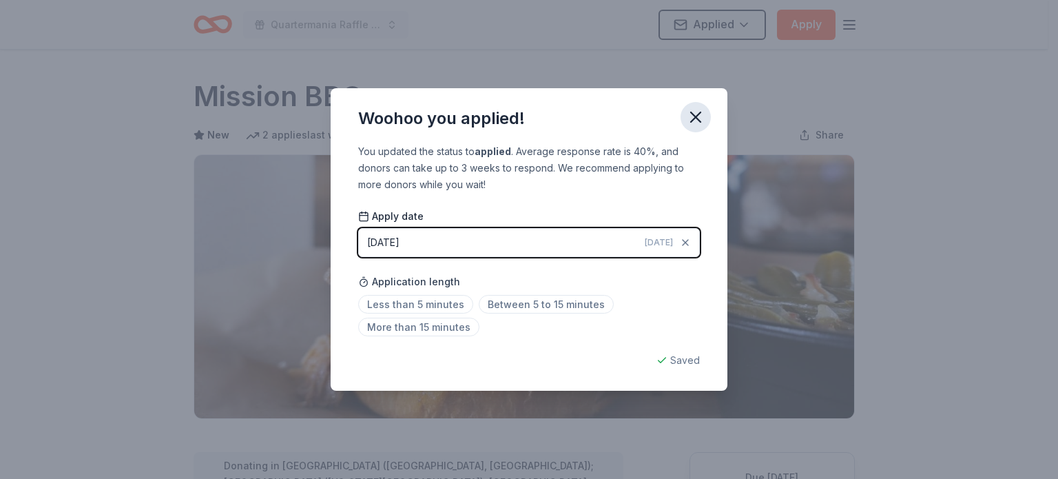
click at [704, 118] on icon "button" at bounding box center [695, 116] width 19 height 19
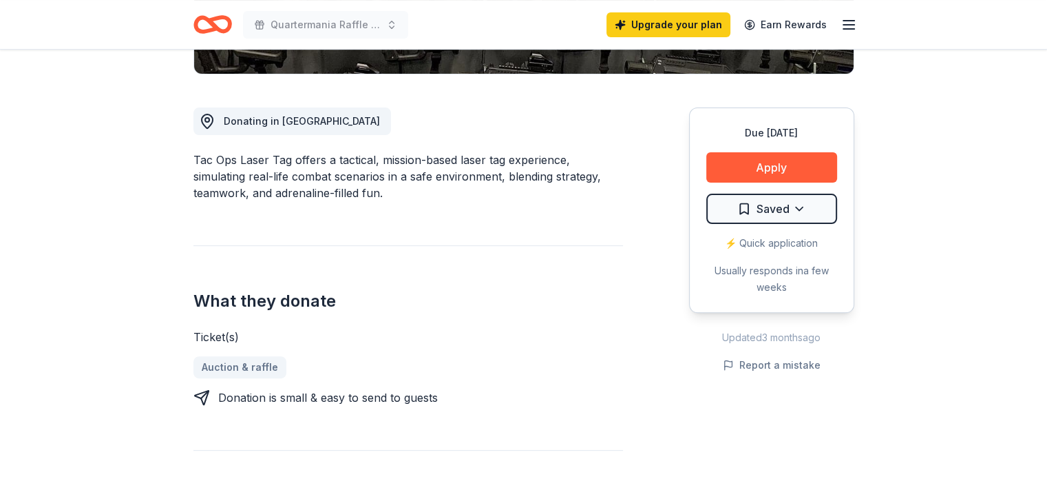
scroll to position [275, 0]
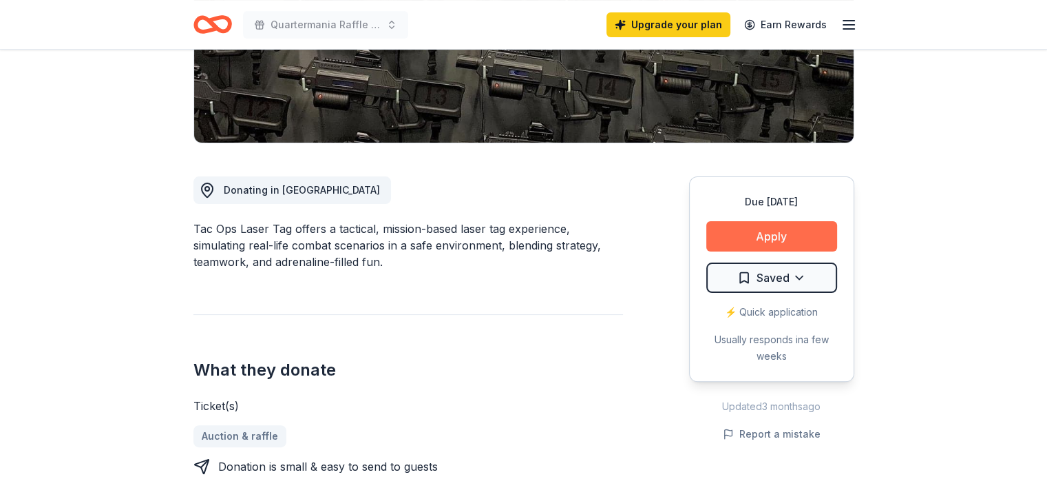
click at [751, 239] on button "Apply" at bounding box center [772, 236] width 131 height 30
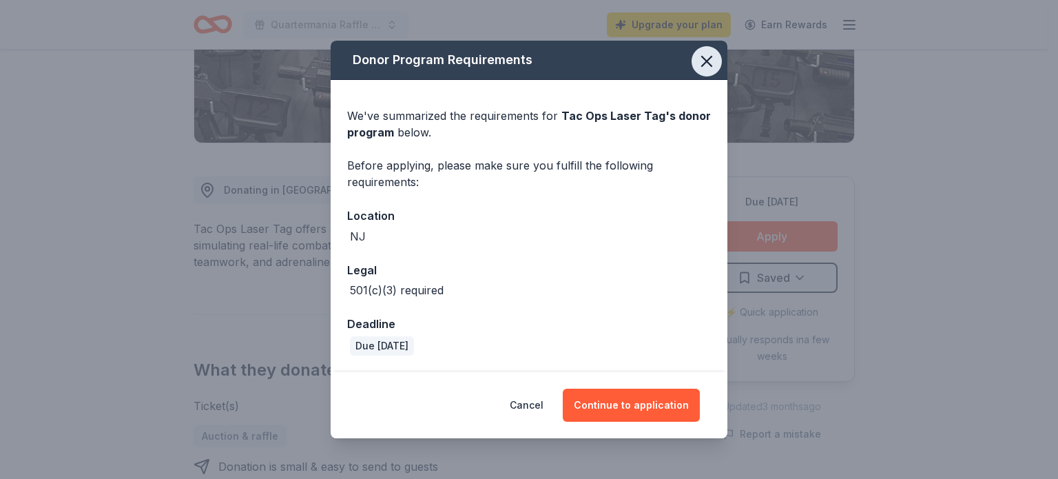
click at [710, 65] on icon "button" at bounding box center [707, 61] width 10 height 10
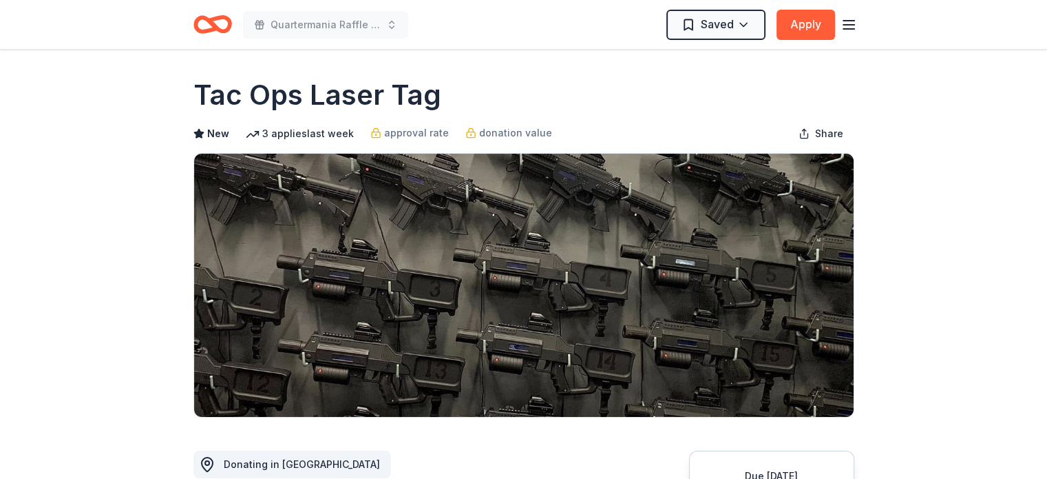
scroll to position [0, 0]
